Goal: Find specific page/section: Find specific page/section

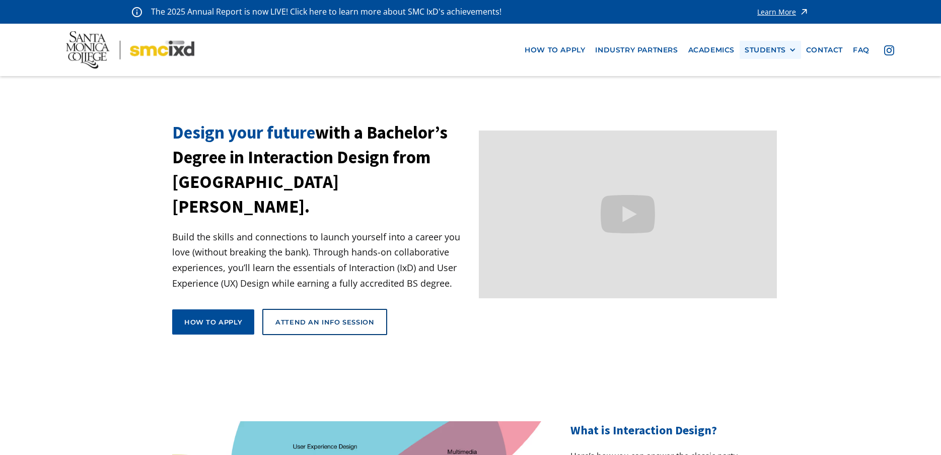
click at [768, 55] on div "STUDENTS PROspective Students GRAD SHOW 2025 Current Students Alumni" at bounding box center [769, 50] width 61 height 19
click at [764, 50] on div "STUDENTS" at bounding box center [765, 50] width 41 height 9
click at [757, 105] on link "Alumni" at bounding box center [790, 105] width 91 height 19
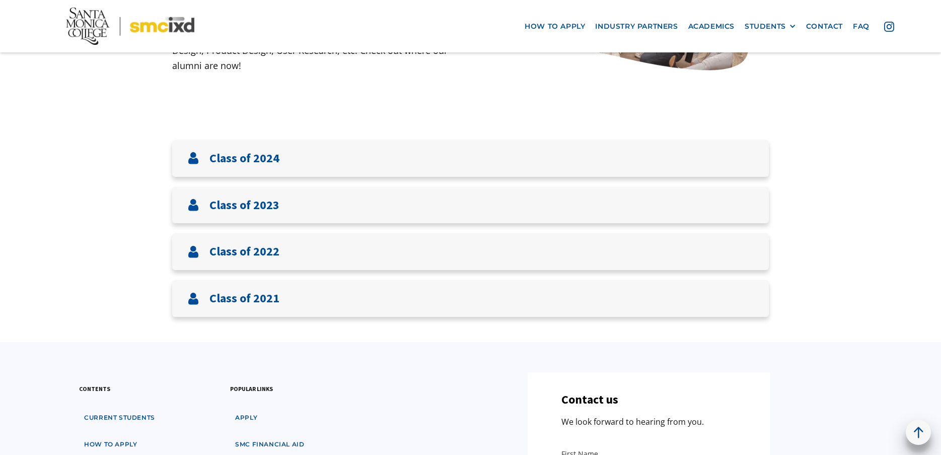
scroll to position [317, 0]
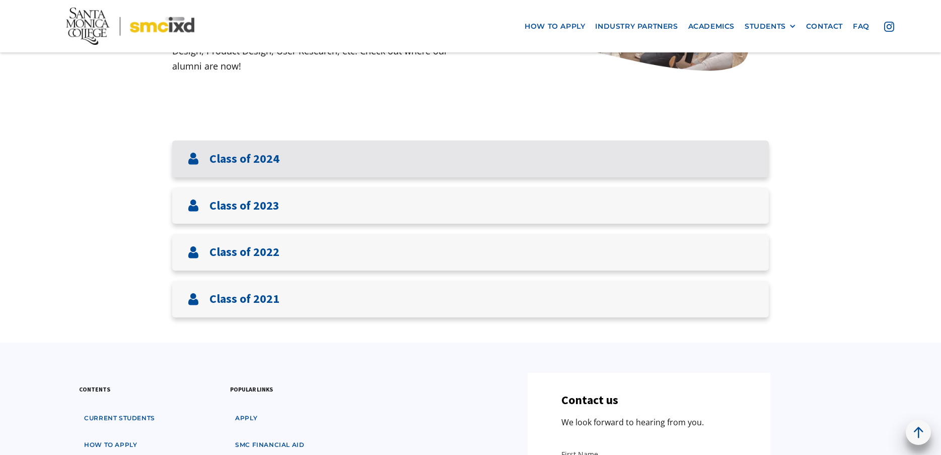
click at [355, 156] on div "Class of 2024" at bounding box center [470, 158] width 597 height 37
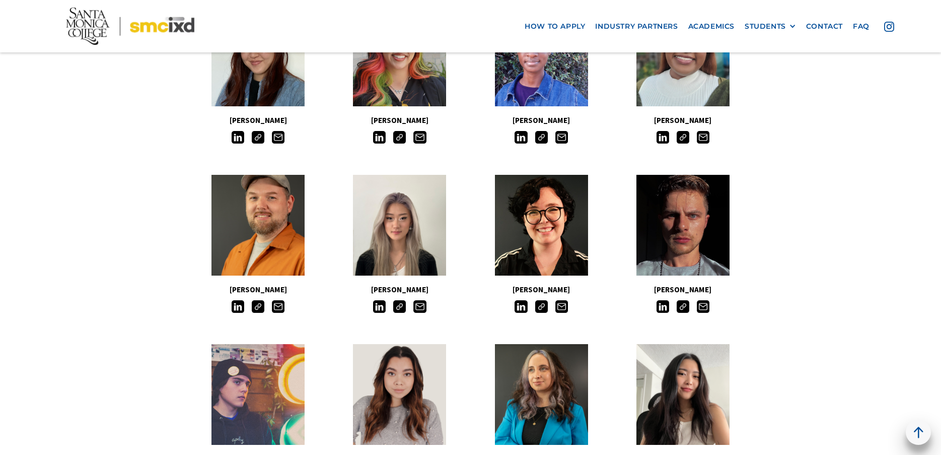
scroll to position [681, 0]
click at [382, 305] on img at bounding box center [379, 306] width 13 height 13
click at [401, 306] on img at bounding box center [399, 306] width 13 height 13
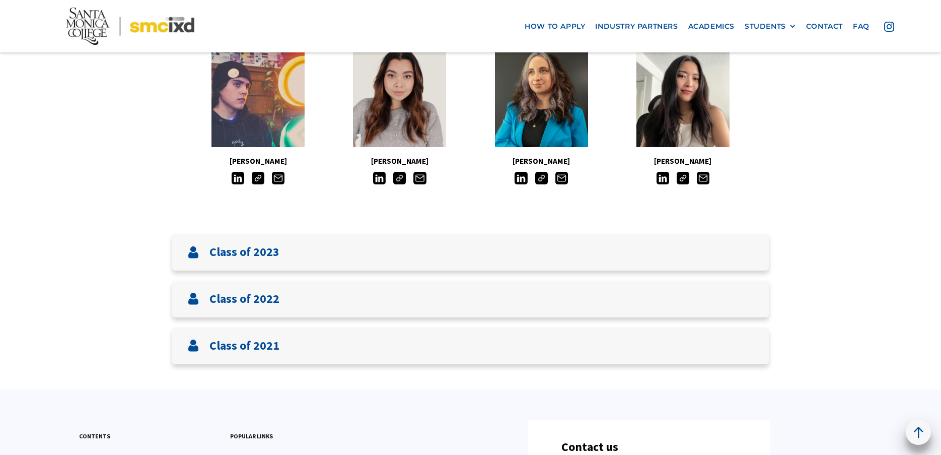
scroll to position [978, 0]
